Goal: Ask a question: Seek information or help from site administrators or community

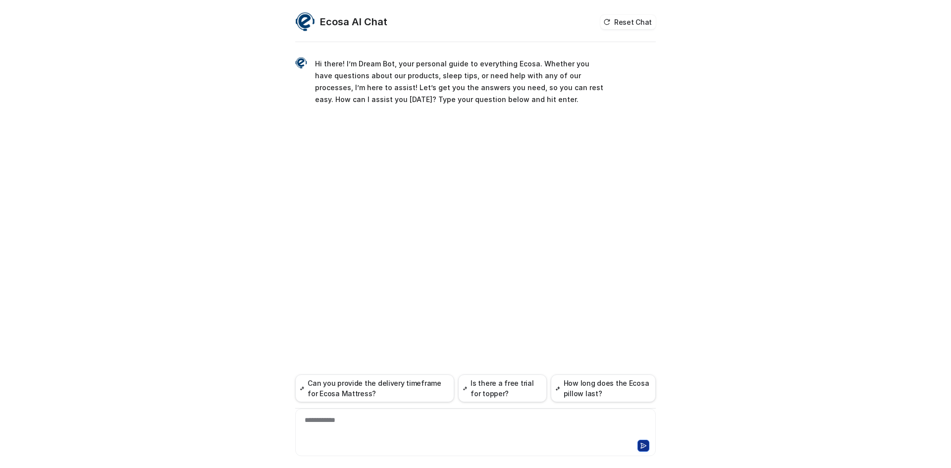
click at [391, 416] on div "**********" at bounding box center [476, 426] width 356 height 23
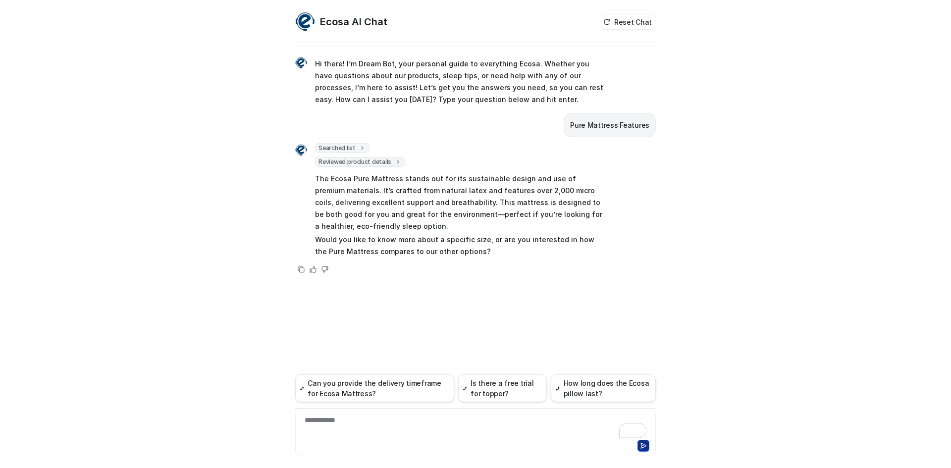
click at [378, 432] on div "**********" at bounding box center [476, 426] width 356 height 23
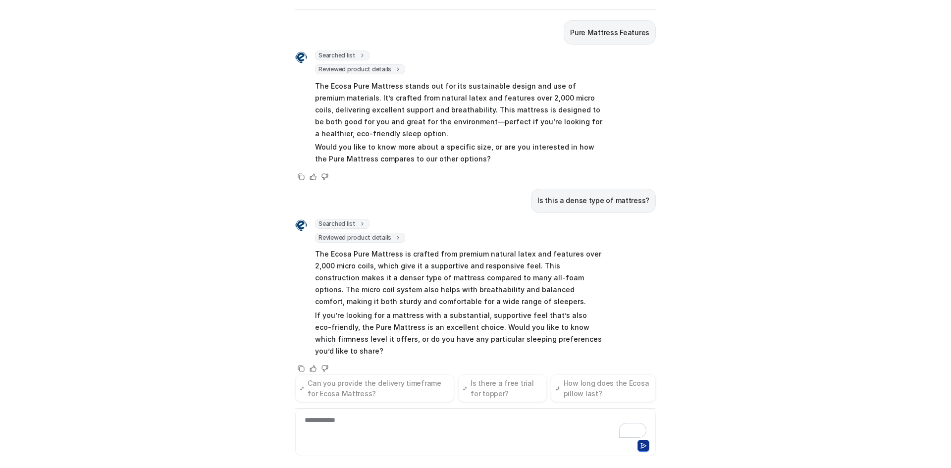
scroll to position [72, 0]
